Goal: Transaction & Acquisition: Purchase product/service

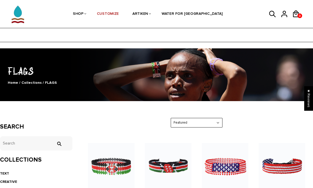
scroll to position [61, 0]
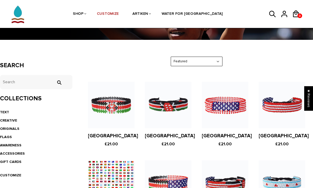
click at [170, 102] on figure at bounding box center [168, 105] width 47 height 47
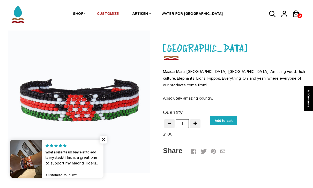
scroll to position [21, 0]
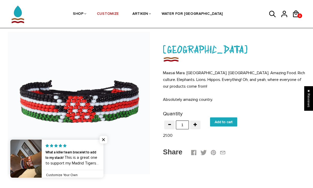
click at [224, 125] on input "Add to cart" at bounding box center [223, 122] width 27 height 9
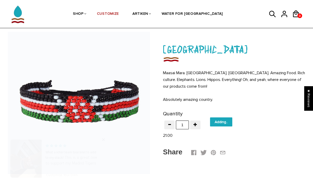
type input "Add to cart"
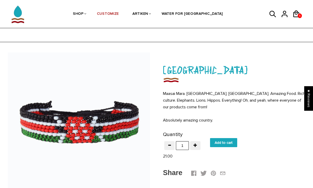
scroll to position [37, 0]
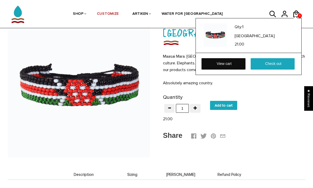
click at [231, 66] on link "View cart" at bounding box center [224, 63] width 44 height 11
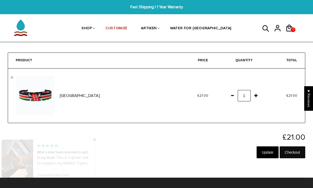
click at [293, 150] on input "Checkout" at bounding box center [293, 153] width 26 height 12
